Goal: Ask a question

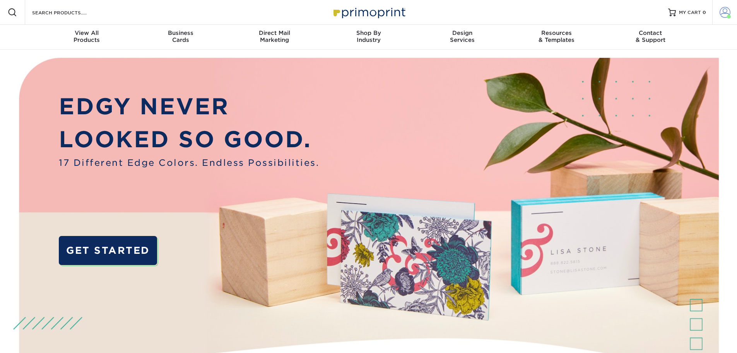
click at [719, 17] on link "Account" at bounding box center [725, 12] width 25 height 25
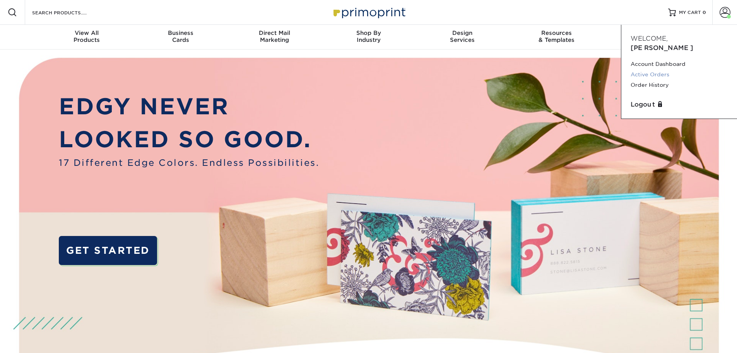
click at [652, 69] on link "Active Orders" at bounding box center [679, 74] width 97 height 10
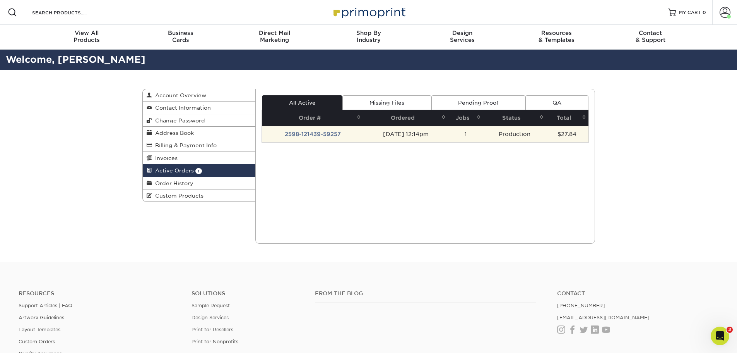
click at [321, 133] on td "2598-121439-59257" at bounding box center [312, 134] width 101 height 16
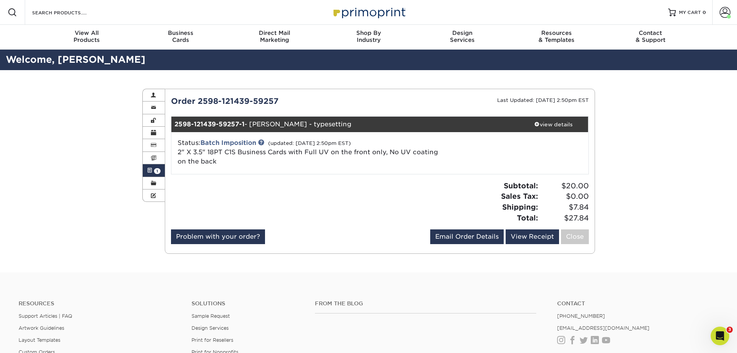
drag, startPoint x: 172, startPoint y: 101, endPoint x: 285, endPoint y: 101, distance: 112.7
click at [285, 101] on div "Order 2598-121439-59257" at bounding box center [272, 101] width 215 height 12
copy div "Order 2598-121439-59257"
click at [724, 336] on div "Open Intercom Messenger" at bounding box center [719, 335] width 26 height 26
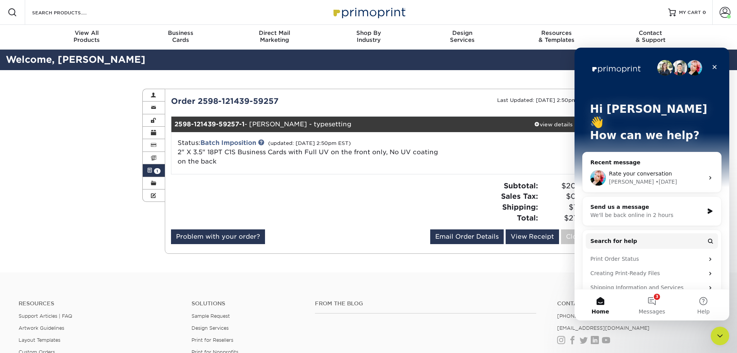
click at [655, 211] on div "We'll be back online in 2 hours" at bounding box center [647, 215] width 113 height 8
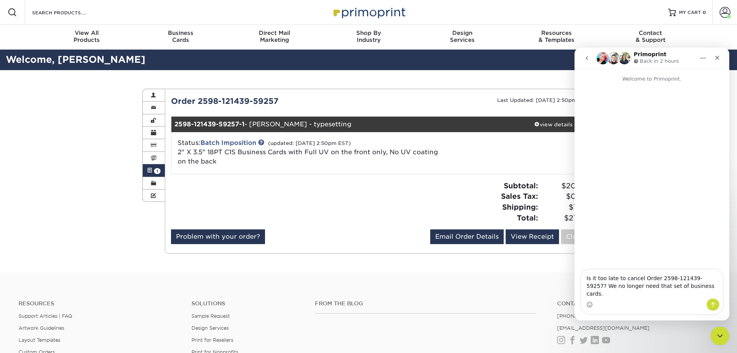
type textarea "Is it too late to cancel Order 2598-121439-59257? We no longer need that set of…"
